Goal: Transaction & Acquisition: Purchase product/service

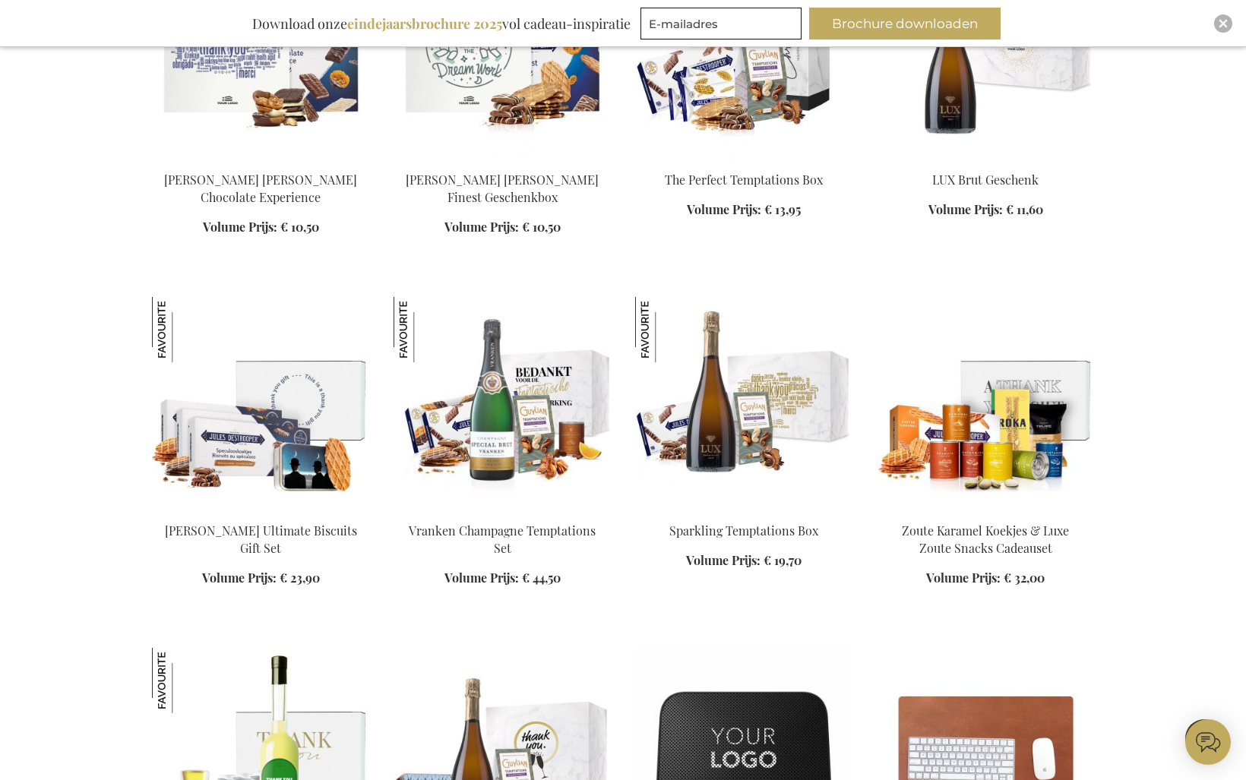
scroll to position [760, 0]
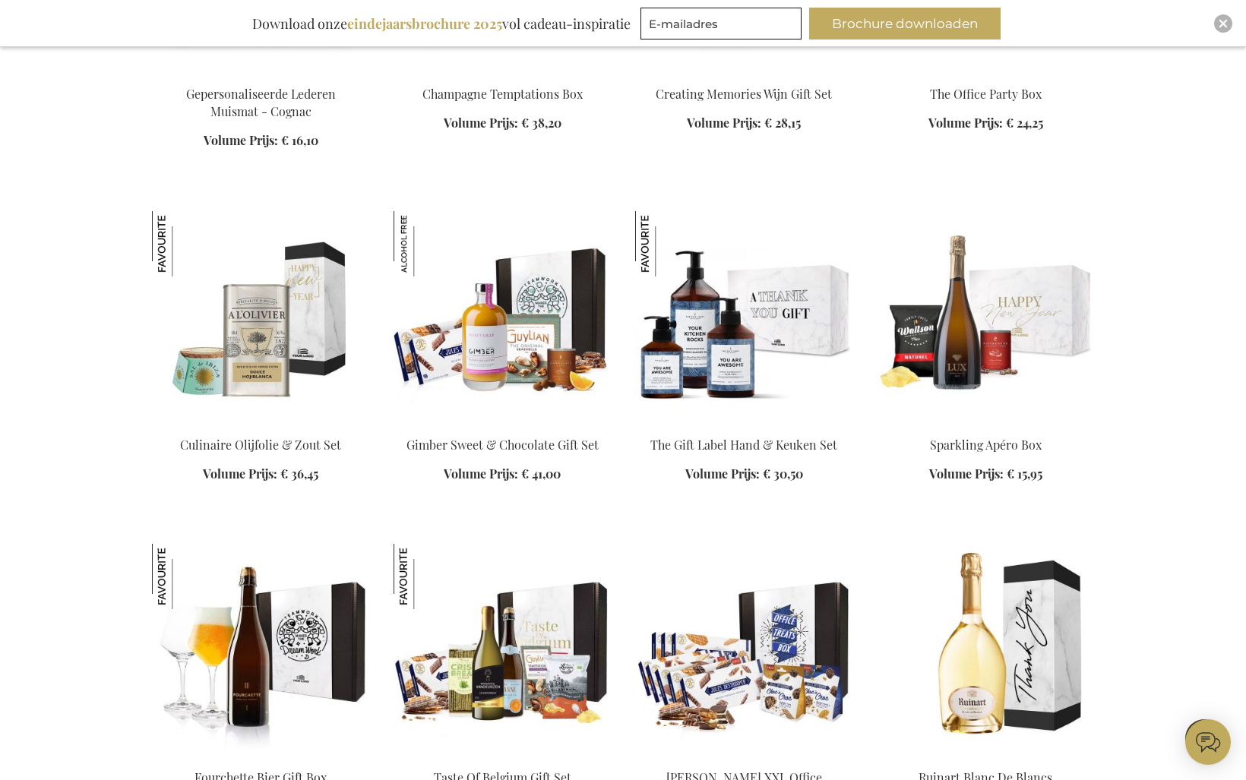
scroll to position [2432, 0]
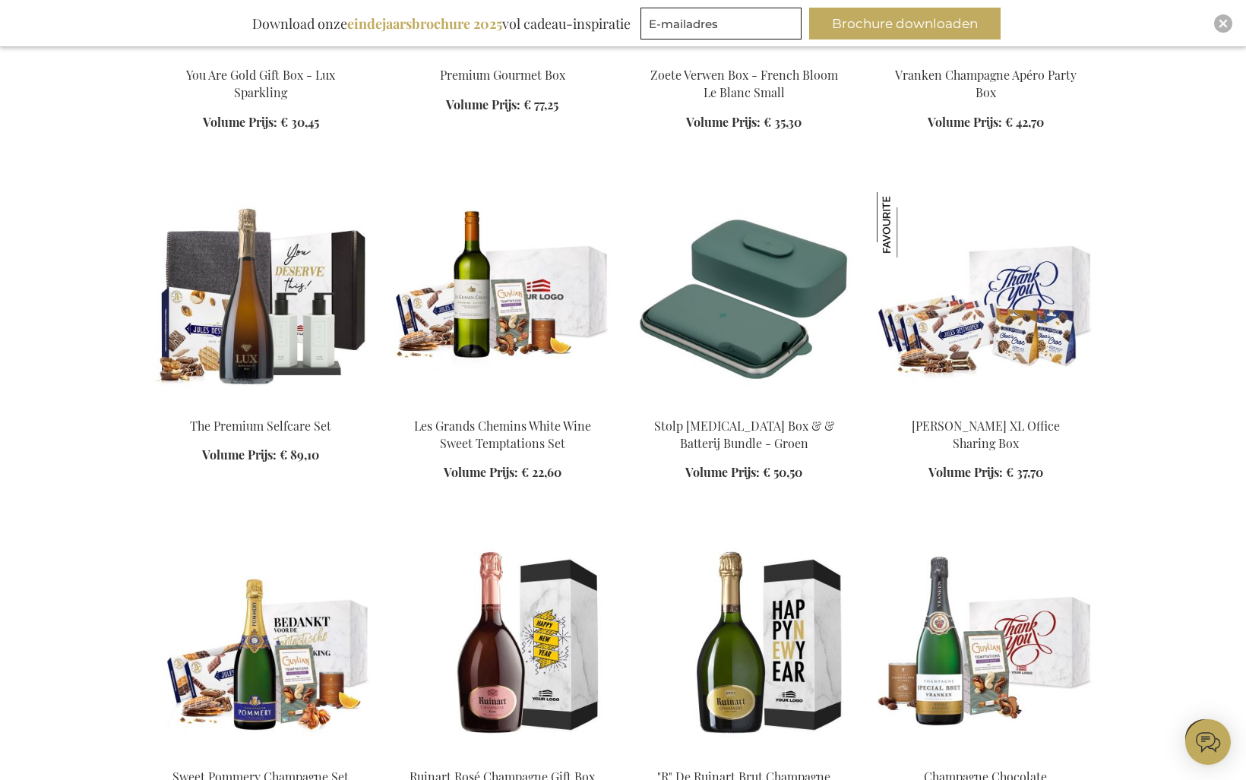
scroll to position [3799, 0]
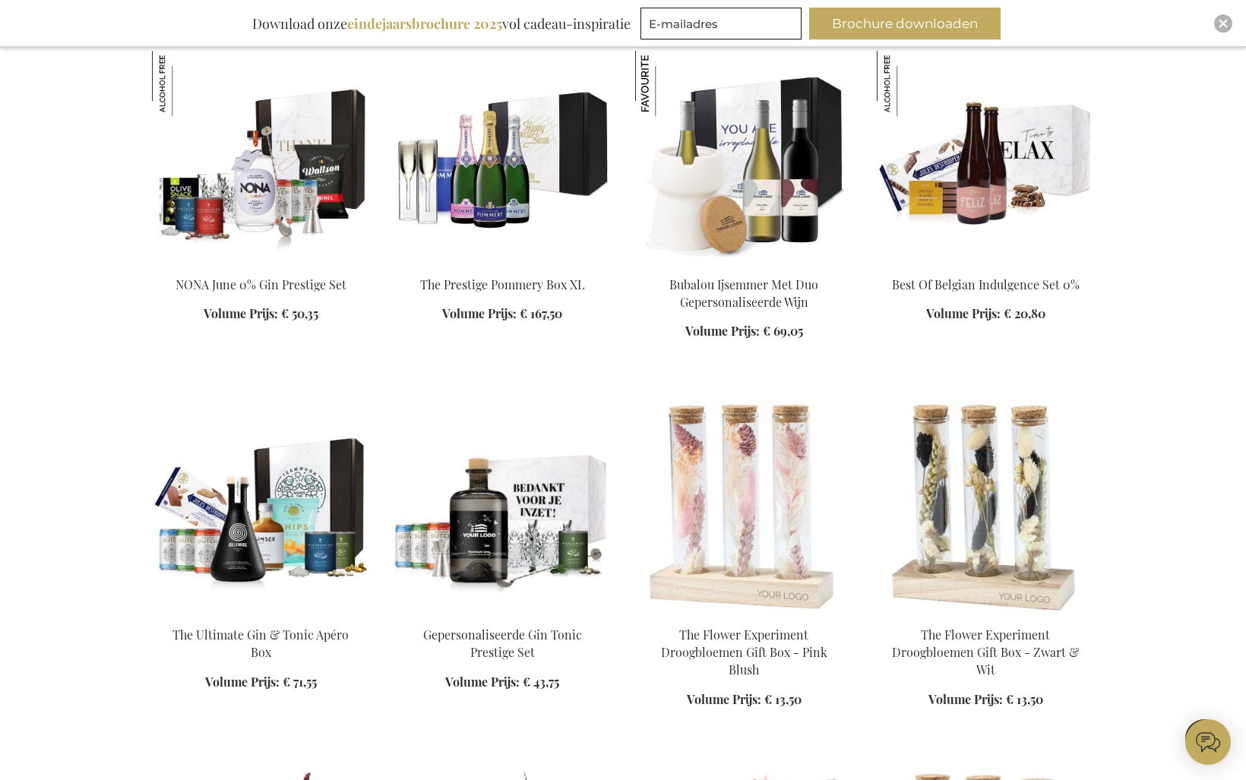
scroll to position [4483, 0]
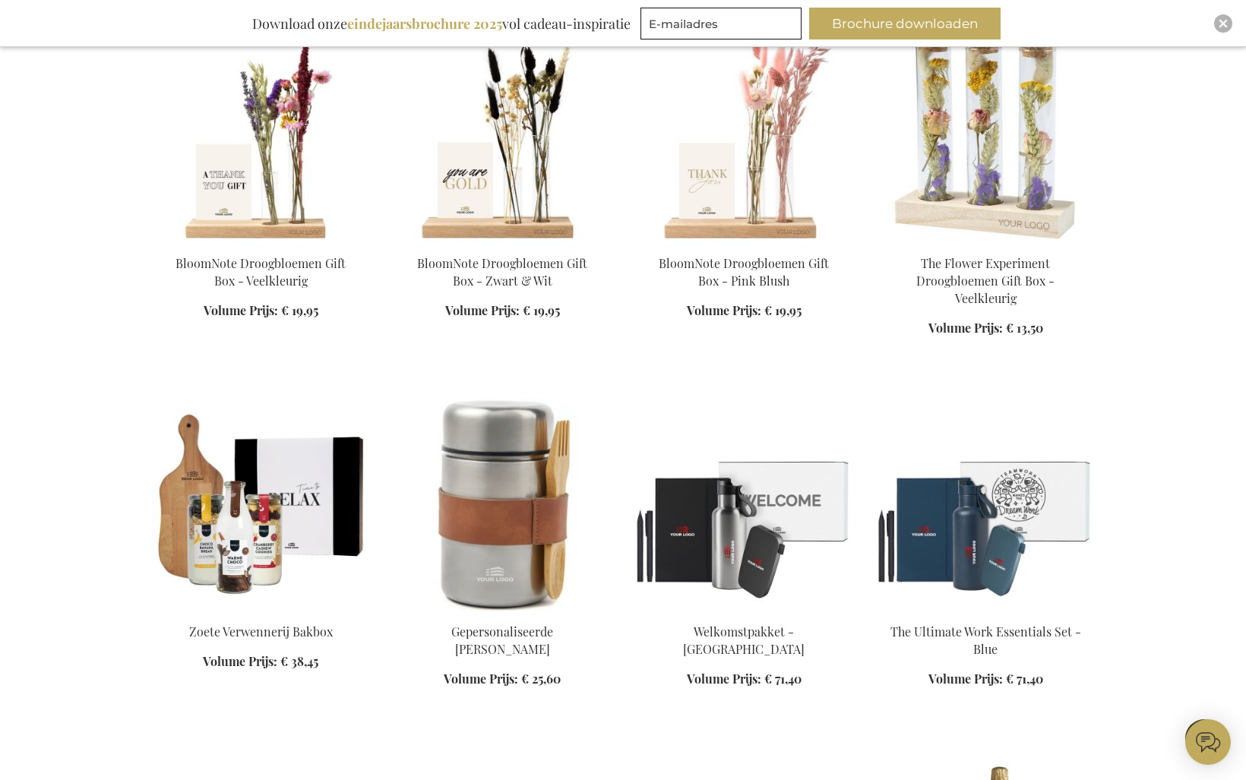
scroll to position [5471, 0]
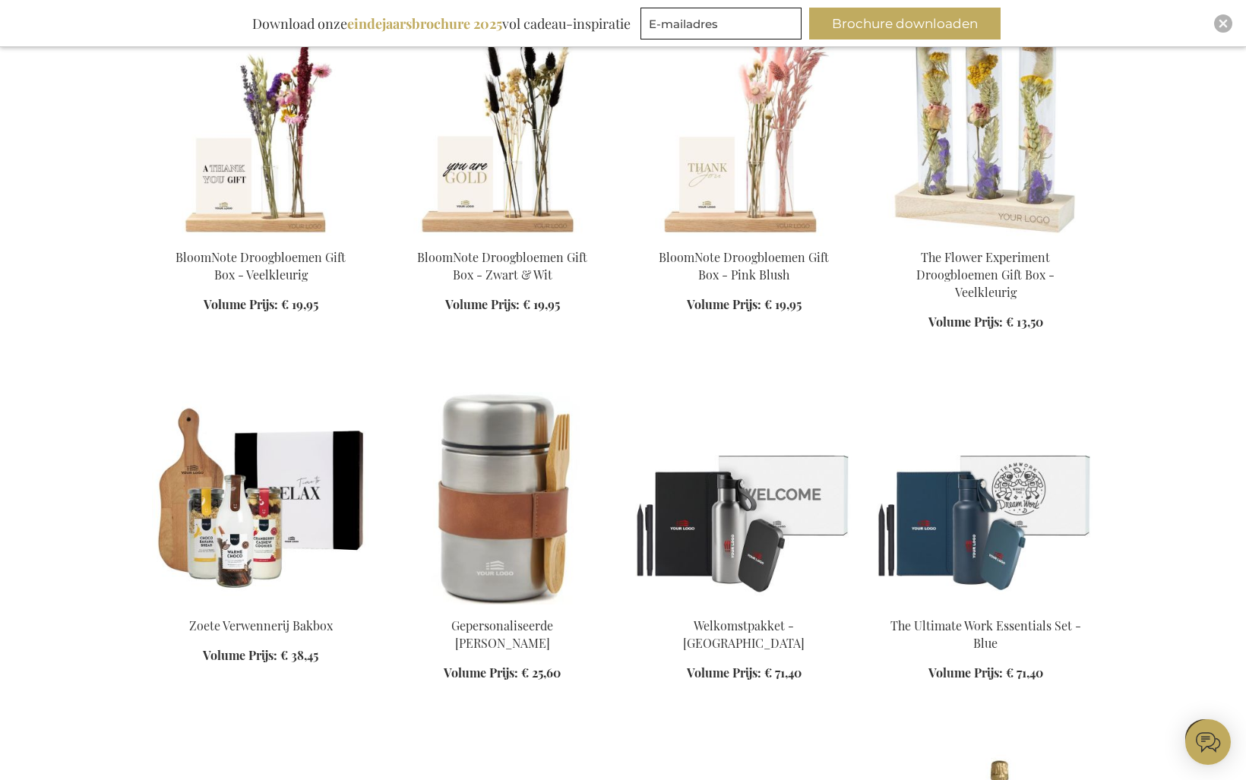
scroll to position [5167, 0]
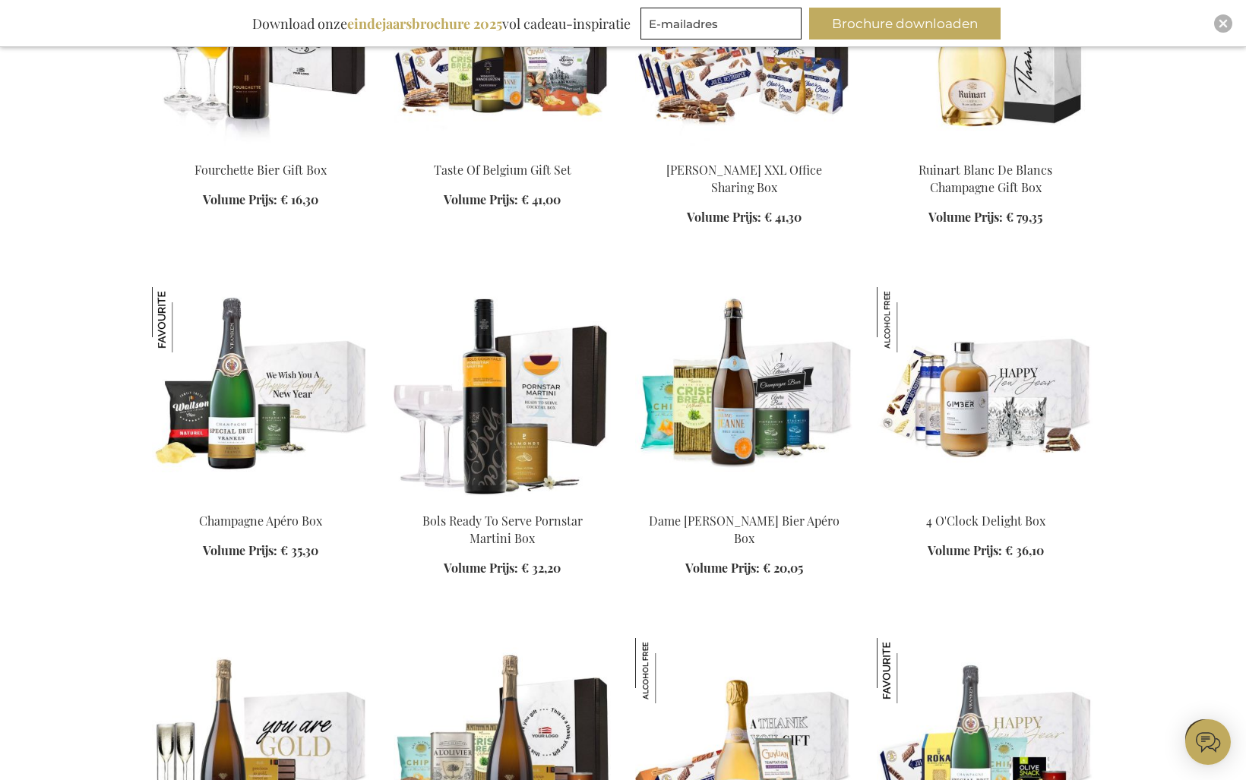
scroll to position [2432, 0]
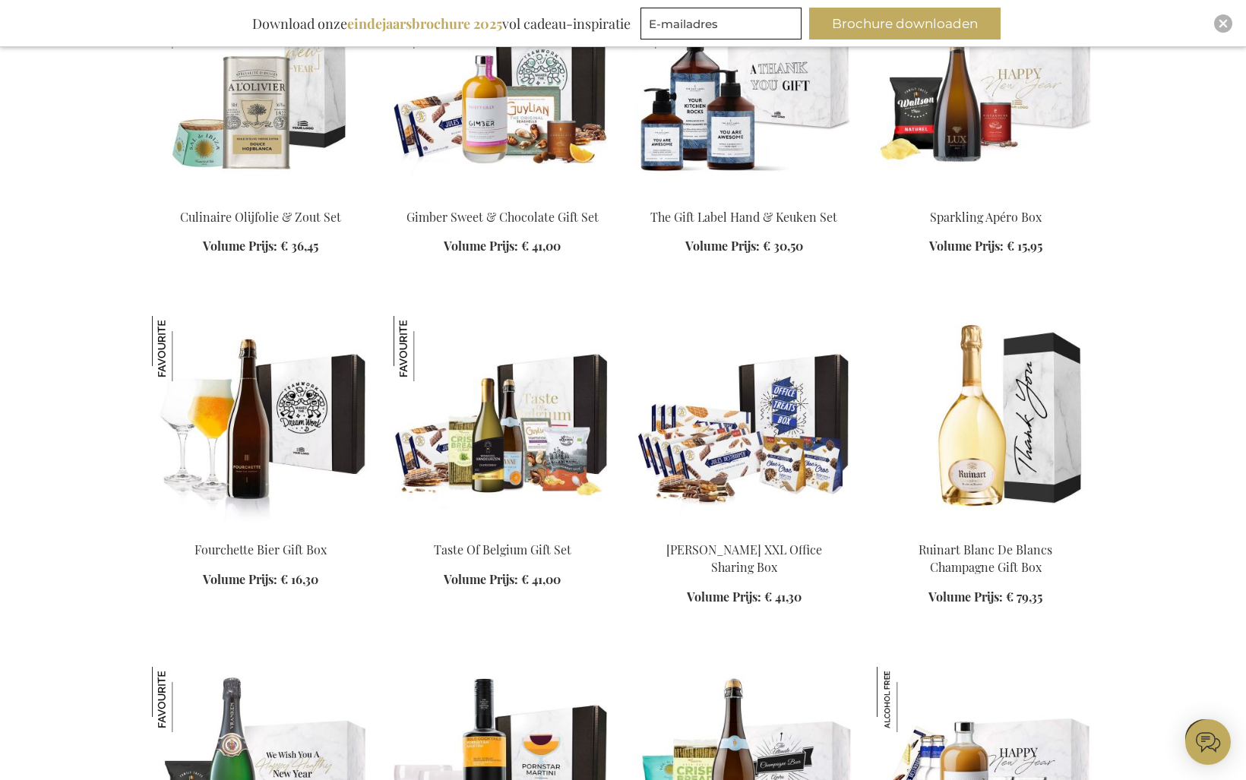
scroll to position [2128, 0]
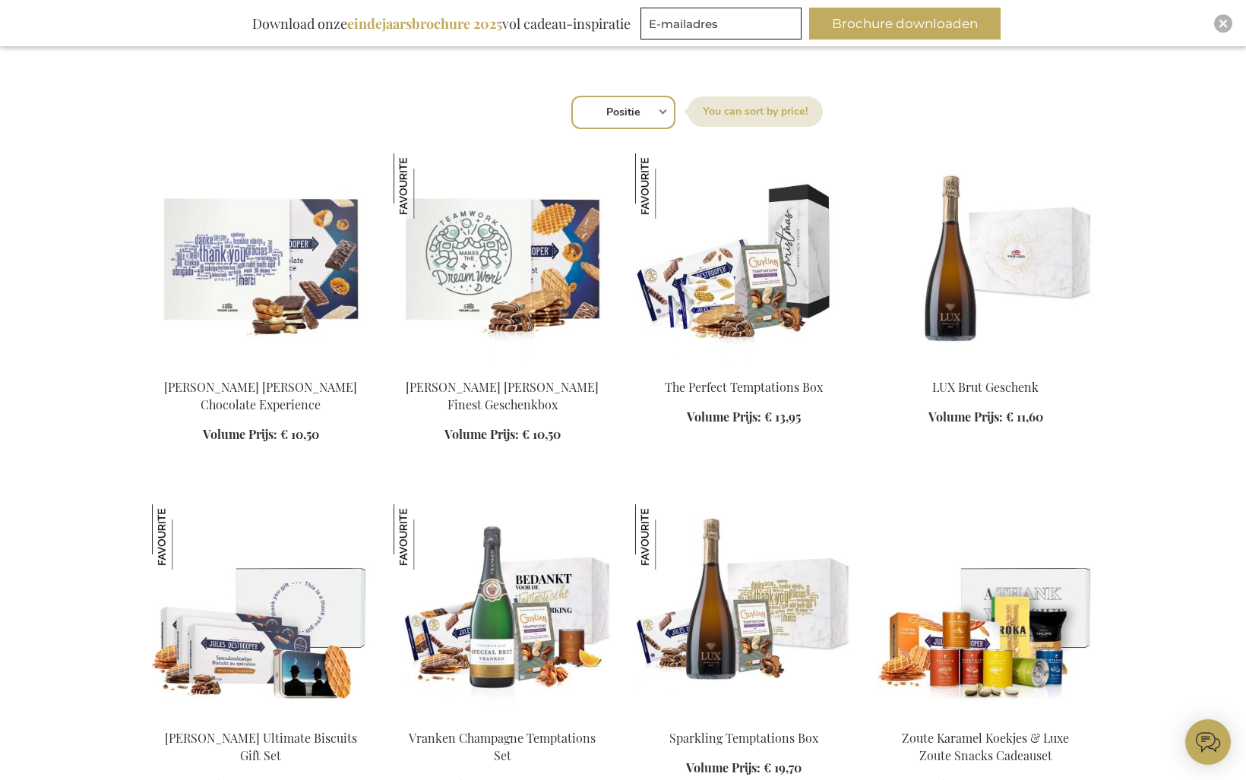
scroll to position [532, 0]
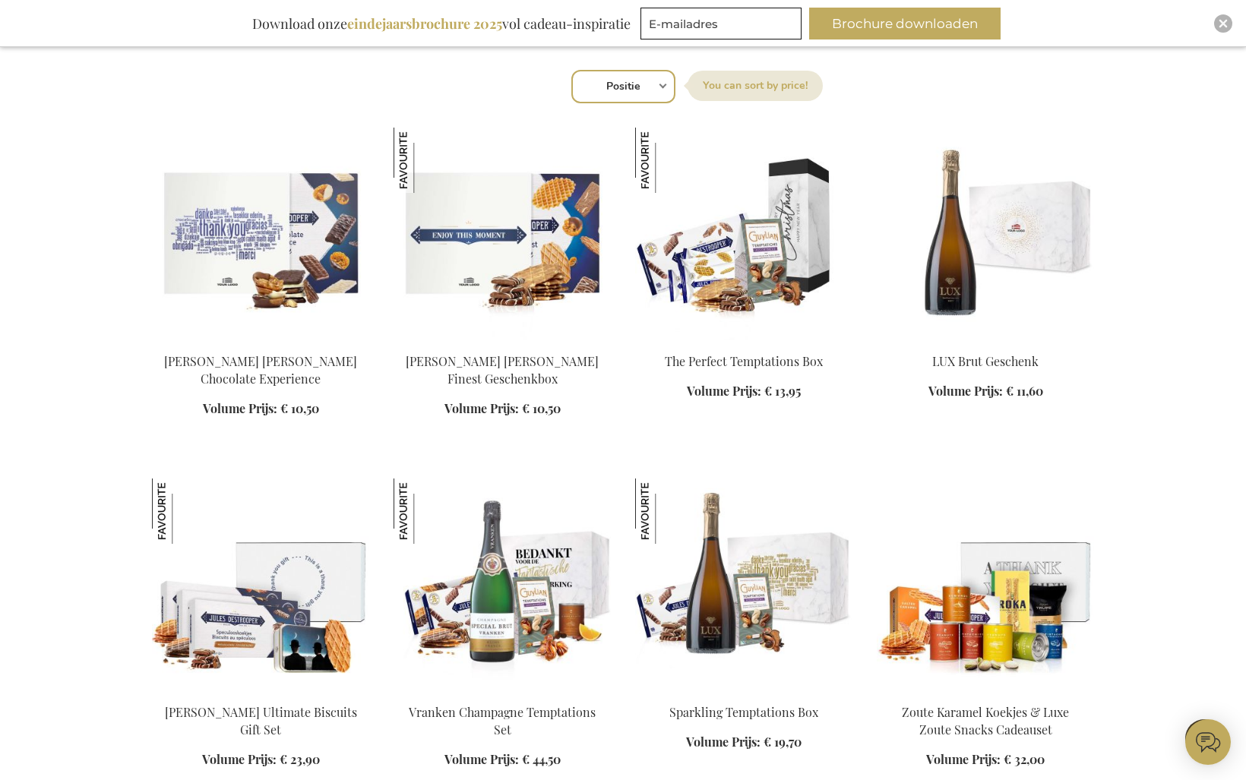
click at [530, 263] on img at bounding box center [502, 234] width 217 height 213
